Goal: Communication & Community: Ask a question

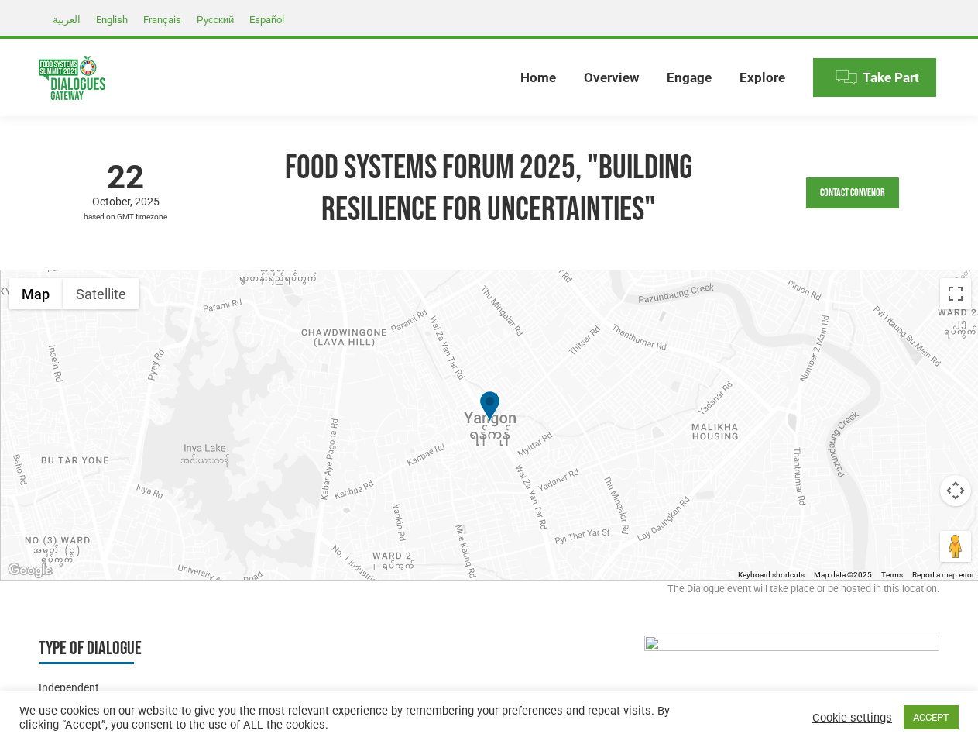
click at [489, 372] on div at bounding box center [490, 425] width 978 height 310
click at [853, 193] on link "Contact Convenor" at bounding box center [852, 192] width 93 height 31
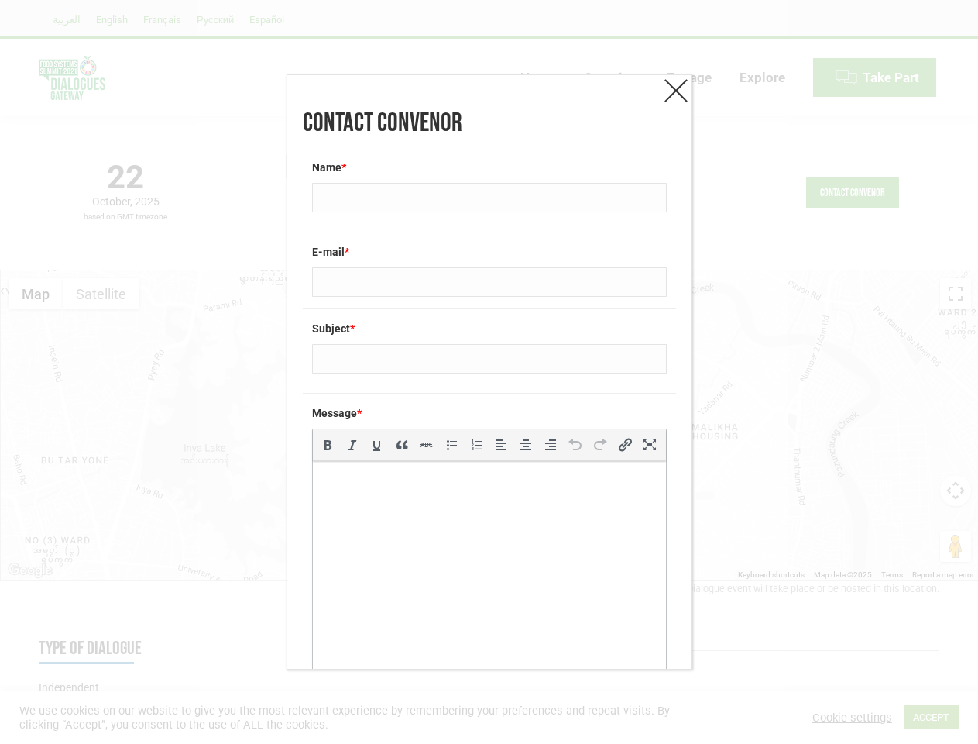
click at [490, 425] on div "Message * b i link b-quote del ins img ul ol li code more close tags" at bounding box center [489, 556] width 373 height 326
click at [490, 407] on label "Message *" at bounding box center [489, 412] width 355 height 15
click at [36, 294] on div "Contact Convenor Name * E-mail * Subject * Message * b i link b-quote del ins i…" at bounding box center [489, 372] width 978 height 744
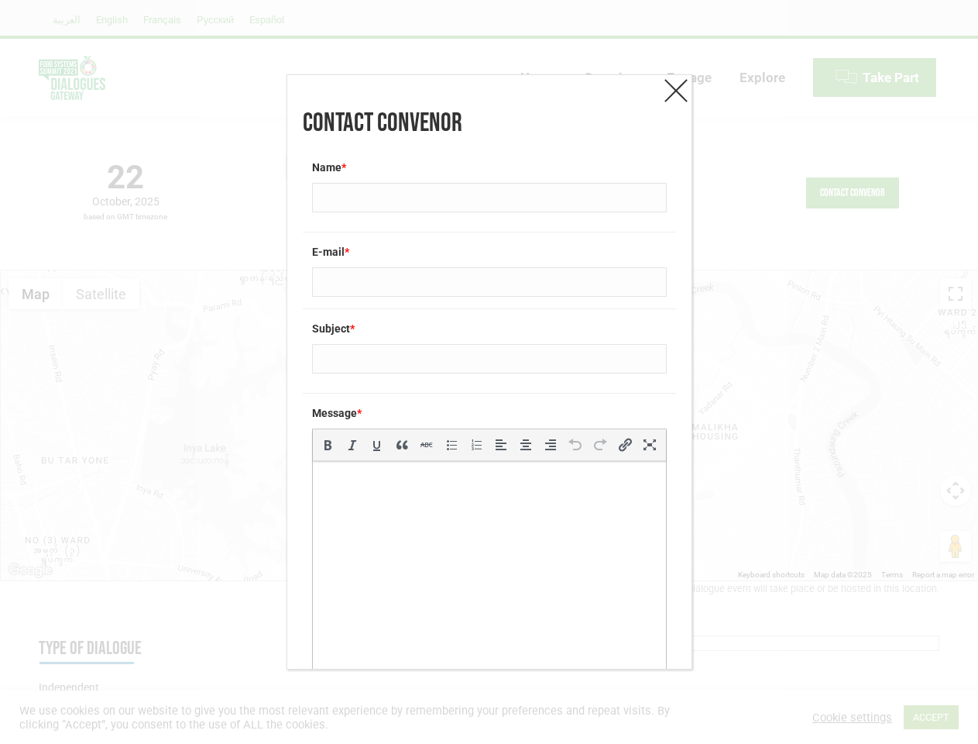
click at [36, 294] on div "Contact Convenor Name * E-mail * Subject * Message * b i link b-quote del ins i…" at bounding box center [489, 372] width 978 height 744
click at [101, 294] on div "Contact Convenor Name * E-mail * Subject * Message * b i link b-quote del ins i…" at bounding box center [489, 372] width 978 height 744
